Goal: Navigation & Orientation: Go to known website

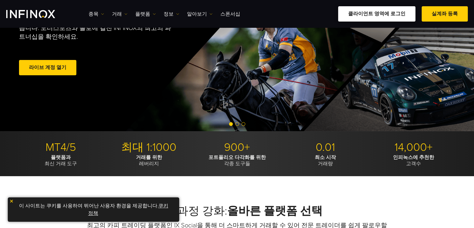
click at [188, 12] on link "클라이언트 영역에 로그인" at bounding box center [376, 13] width 77 height 15
